Goal: Transaction & Acquisition: Subscribe to service/newsletter

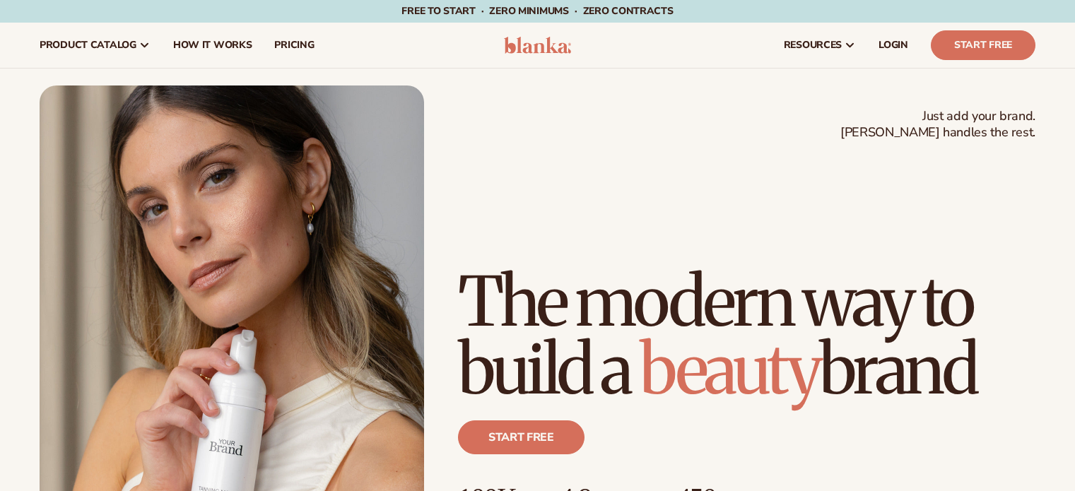
scroll to position [311, 0]
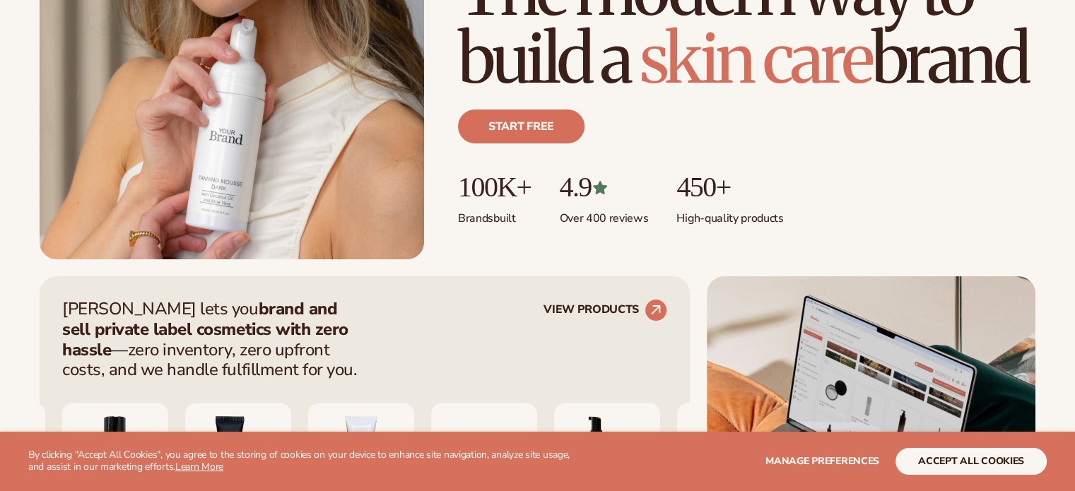
click at [855, 230] on div "Just add your brand. Blanka handles the rest. beauty,skin care,wellness,makeup …" at bounding box center [746, 108] width 577 height 302
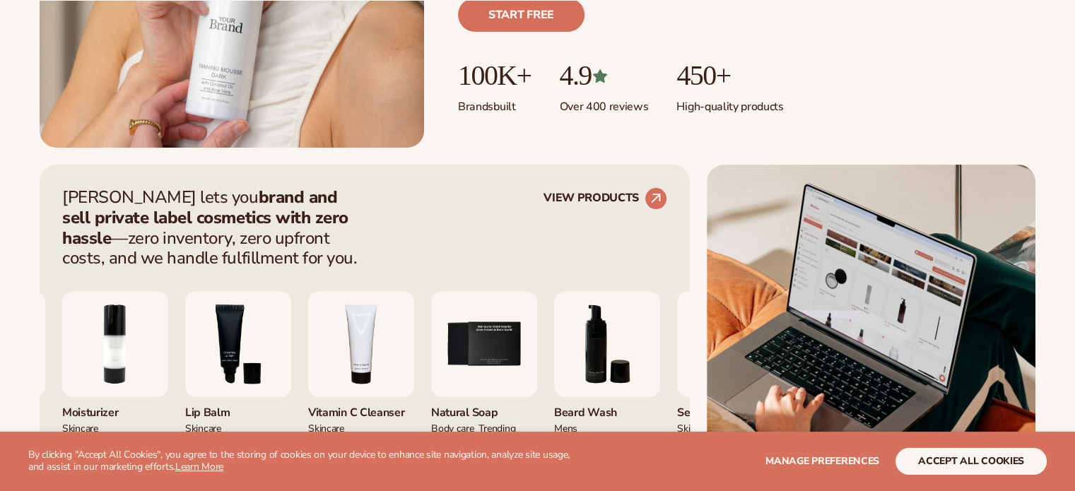
scroll to position [429, 0]
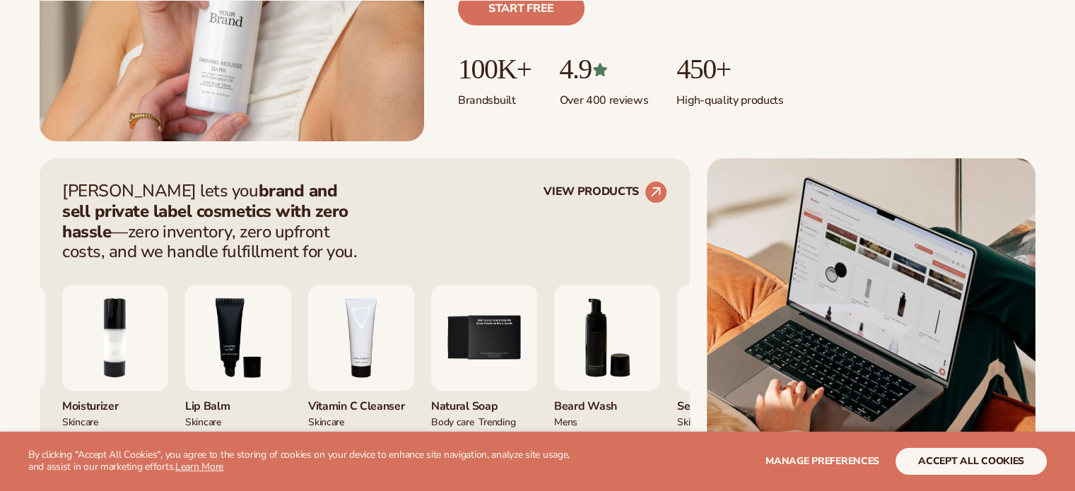
click at [383, 250] on div "Blanka lets you brand and sell private label cosmetics with zero hassle —zero i…" at bounding box center [364, 221] width 605 height 81
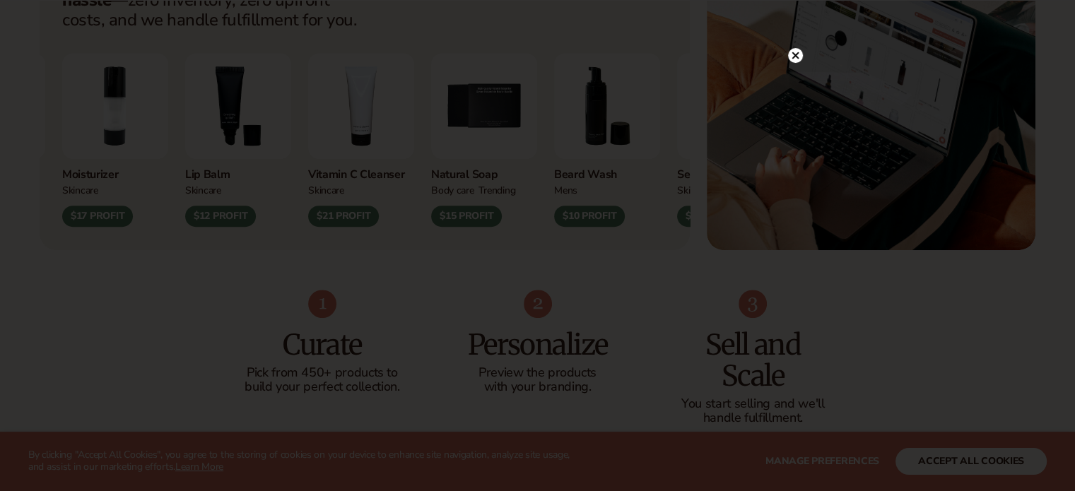
scroll to position [672, 0]
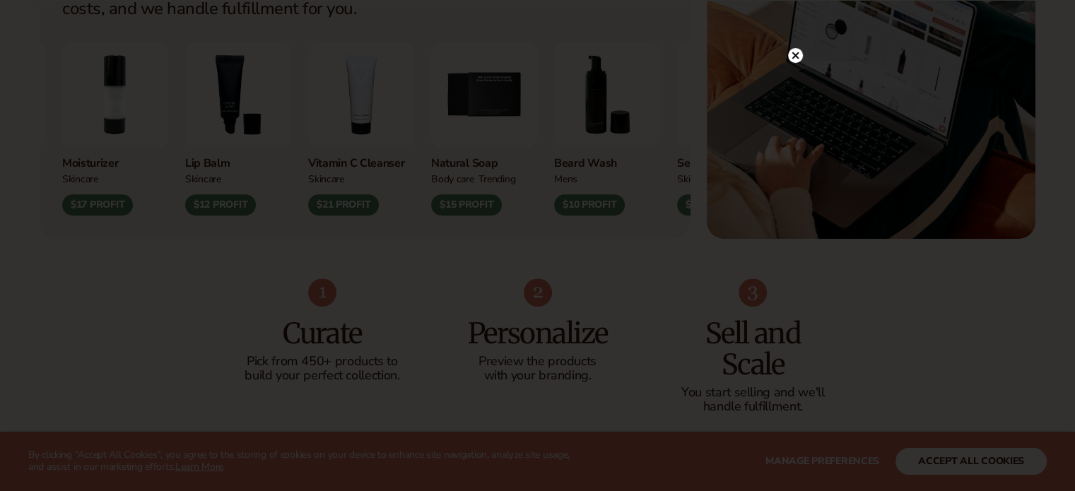
click at [796, 55] on icon at bounding box center [795, 55] width 7 height 7
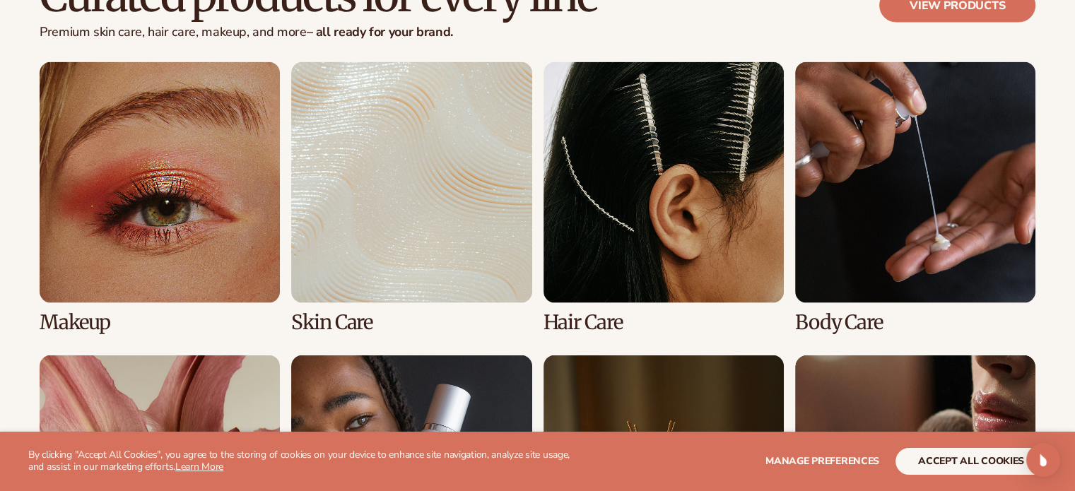
scroll to position [2734, 0]
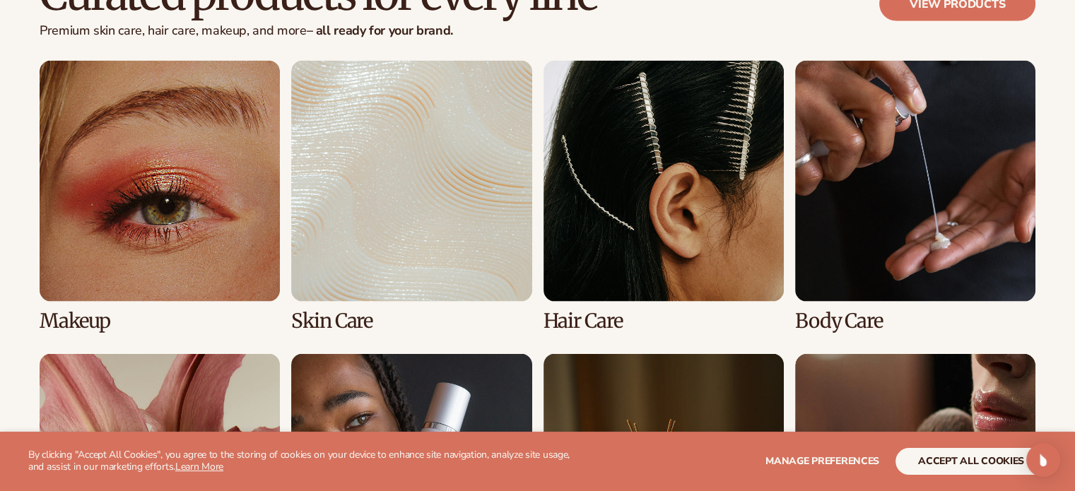
click at [129, 206] on link "1 / 8" at bounding box center [160, 196] width 240 height 271
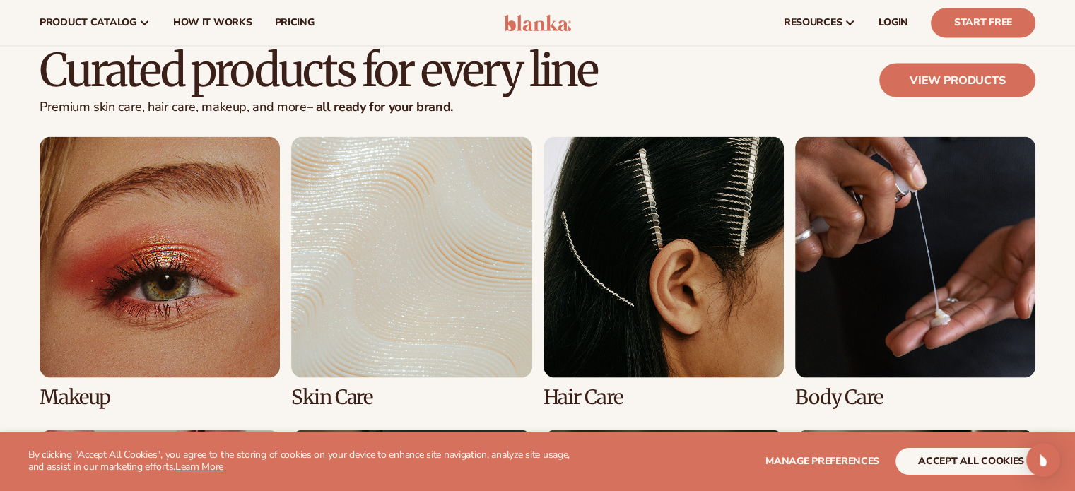
scroll to position [2656, 0]
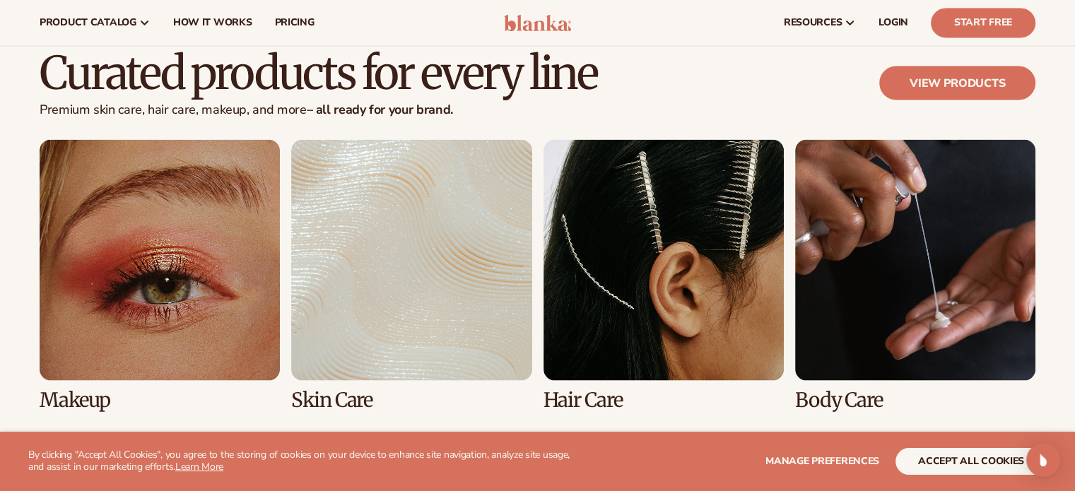
click at [639, 318] on link "3 / 8" at bounding box center [664, 274] width 240 height 271
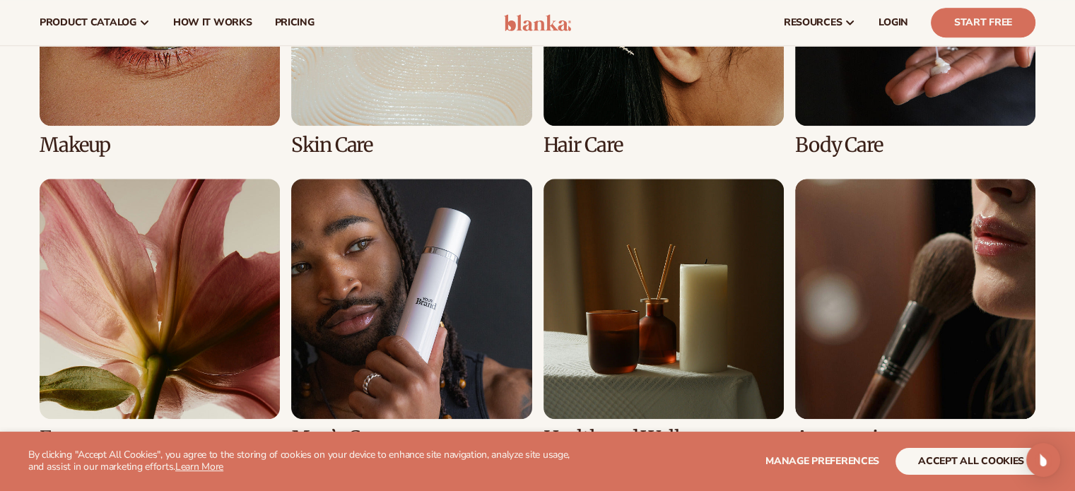
scroll to position [1173, 0]
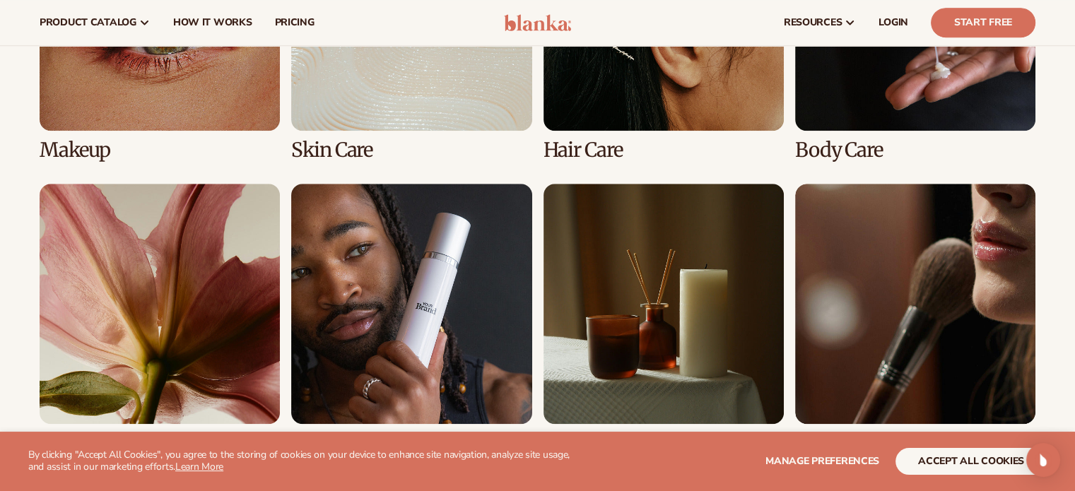
click at [199, 90] on link "1 / 8" at bounding box center [160, 25] width 240 height 271
click at [71, 155] on link "1 / 8" at bounding box center [160, 25] width 240 height 271
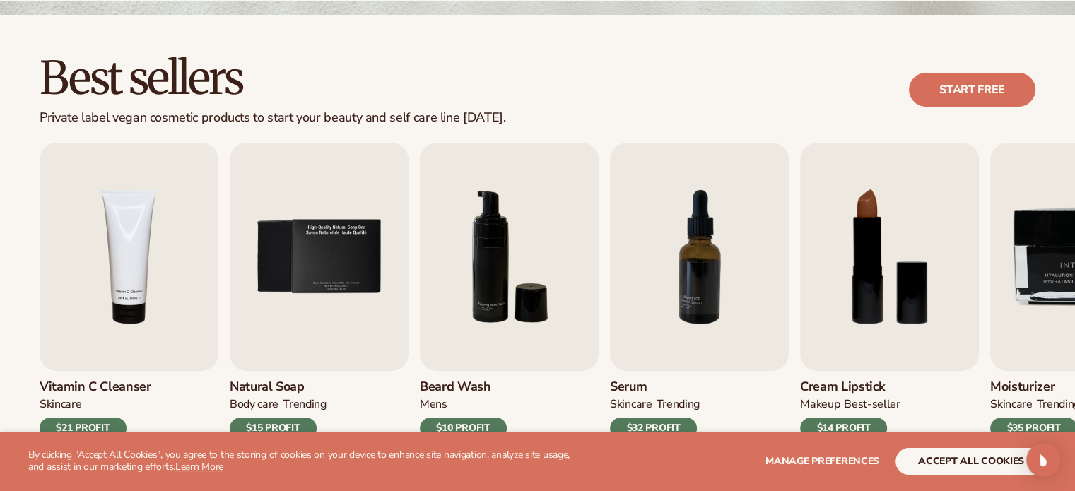
scroll to position [402, 0]
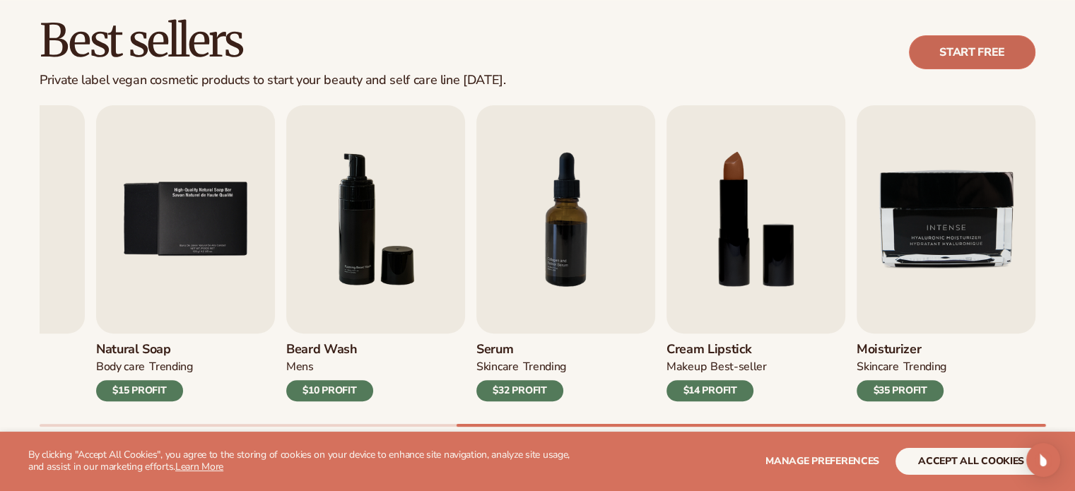
click at [950, 67] on link "Start free" at bounding box center [972, 52] width 127 height 34
